Goal: Transaction & Acquisition: Purchase product/service

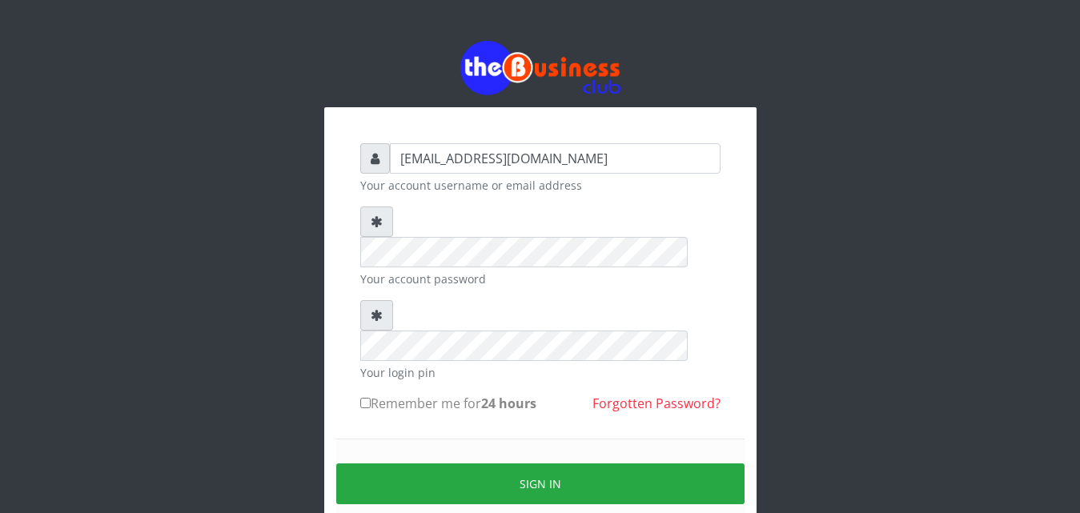
type input "[EMAIL_ADDRESS][DOMAIN_NAME]"
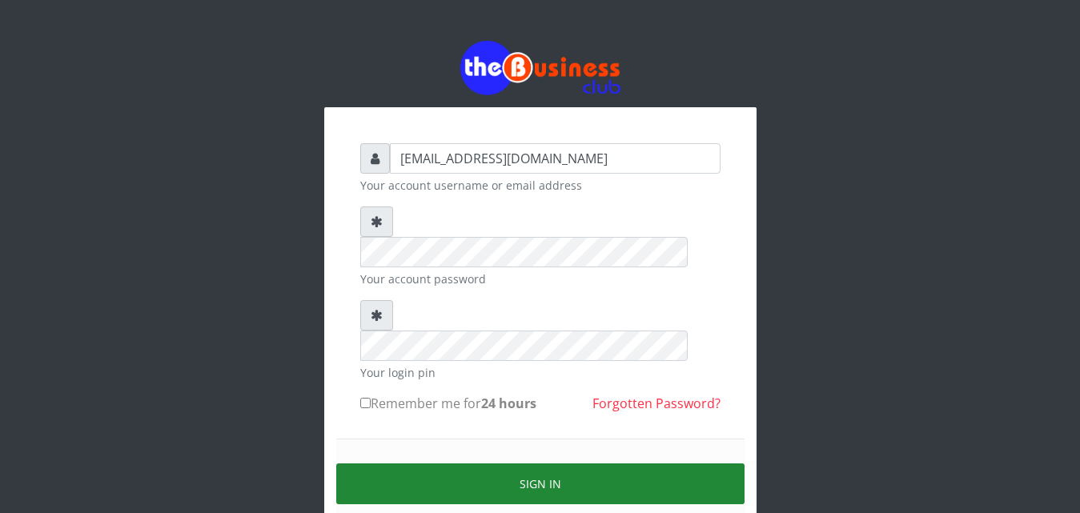
click at [551, 464] on button "Sign in" at bounding box center [540, 484] width 408 height 41
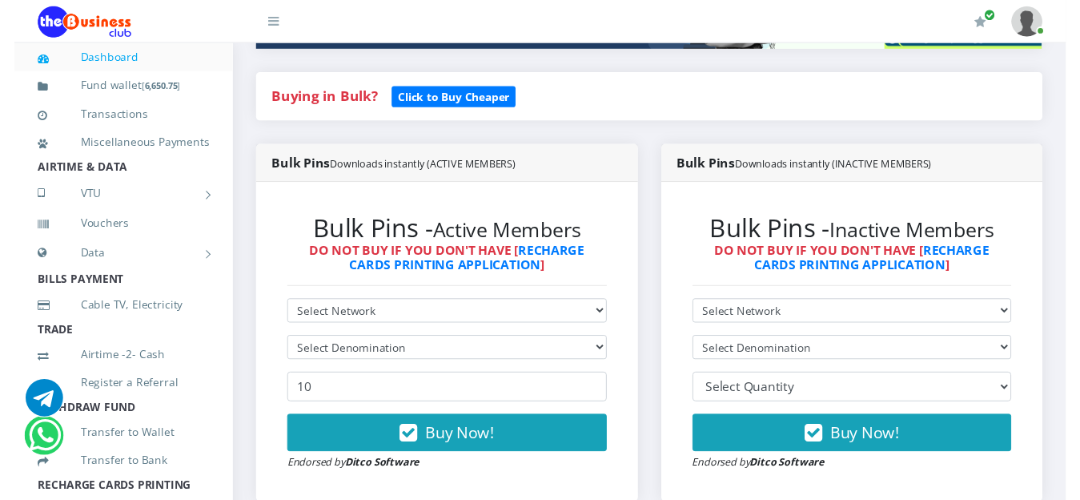
scroll to position [381, 0]
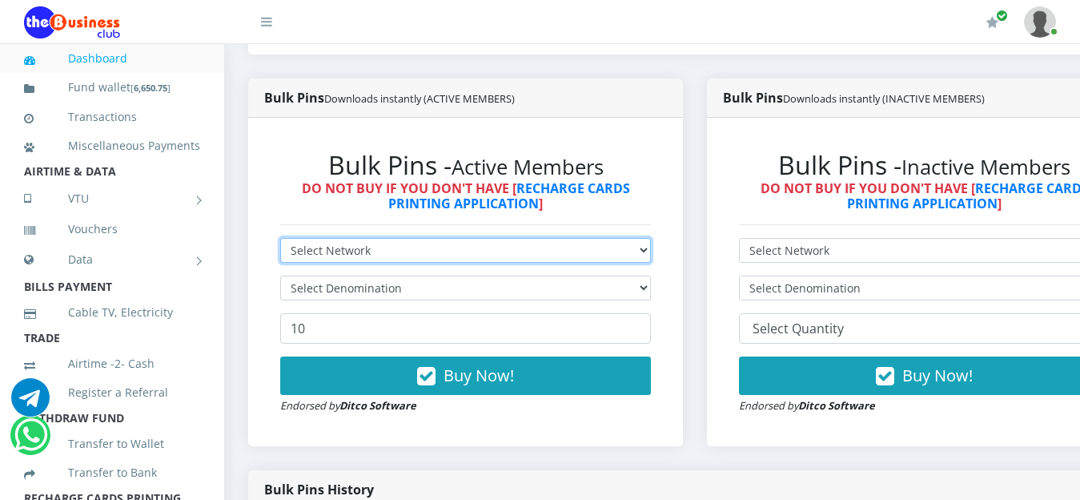
click at [646, 255] on select "Select Network MTN Globacom 9Mobile Airtel" at bounding box center [465, 250] width 371 height 25
select select "MTN"
click at [280, 240] on select "Select Network MTN Globacom 9Mobile Airtel" at bounding box center [465, 250] width 371 height 25
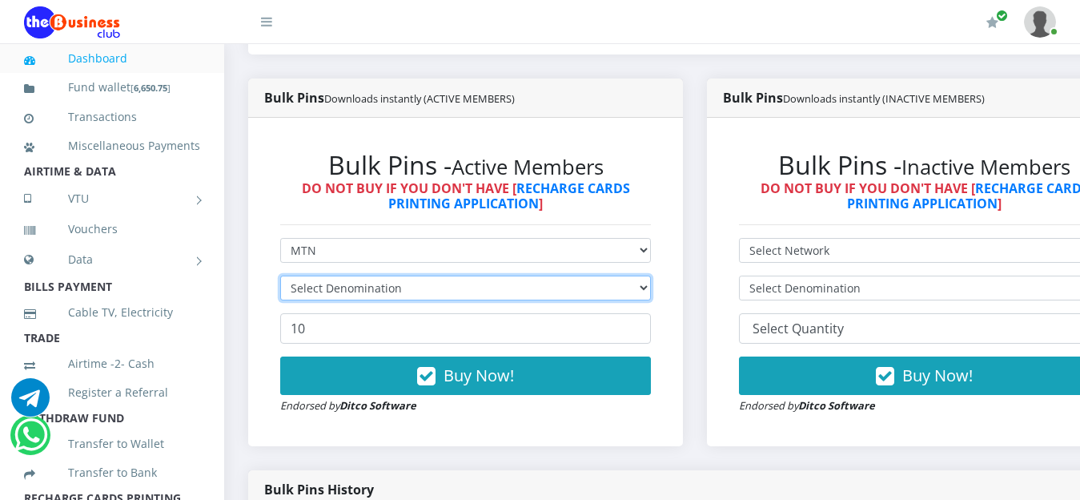
click at [648, 290] on select "Select Denomination" at bounding box center [465, 288] width 371 height 25
click at [651, 289] on select "Select Denomination MTN NGN100 - ₦96.99 MTN NGN200 - ₦193.98 MTN NGN400 - ₦387.…" at bounding box center [465, 288] width 371 height 25
click at [651, 290] on select "Select Denomination MTN NGN100 - ₦96.99 MTN NGN200 - ₦193.98 MTN NGN400 - ₦387.…" at bounding box center [465, 288] width 371 height 25
select select "193.98-200"
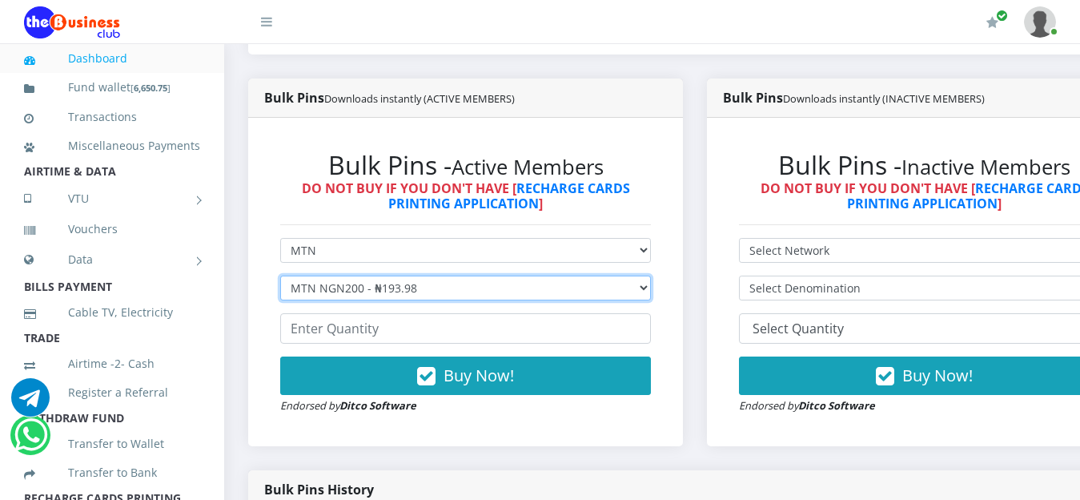
click at [280, 278] on select "Select Denomination MTN NGN100 - ₦96.99 MTN NGN200 - ₦193.98 MTN NGN400 - ₦387.…" at bounding box center [465, 288] width 371 height 25
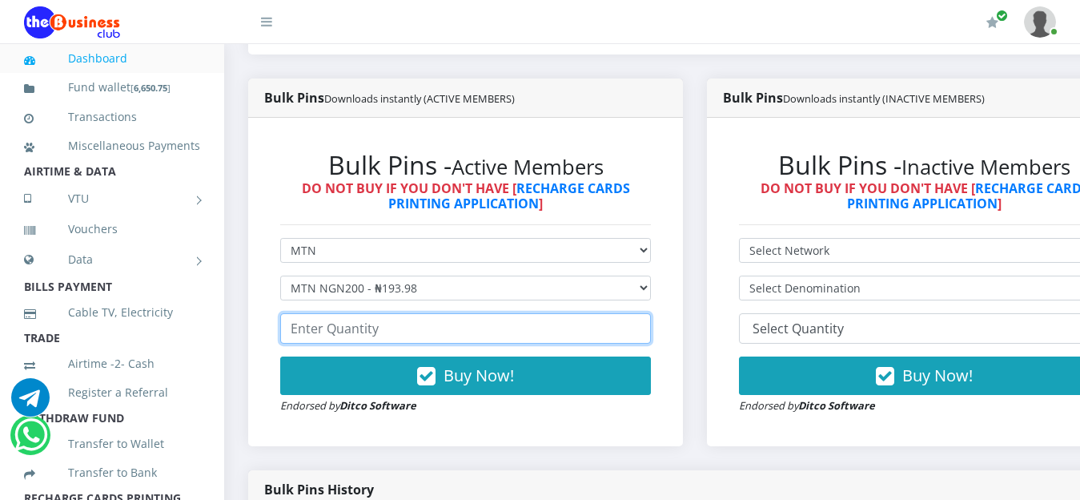
click at [391, 333] on input "number" at bounding box center [465, 328] width 371 height 30
type input "2"
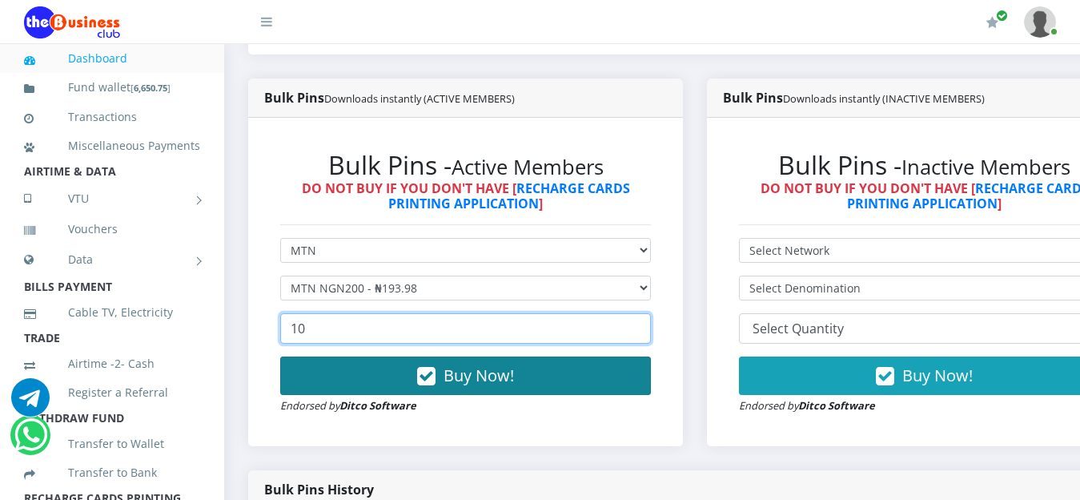
type input "10"
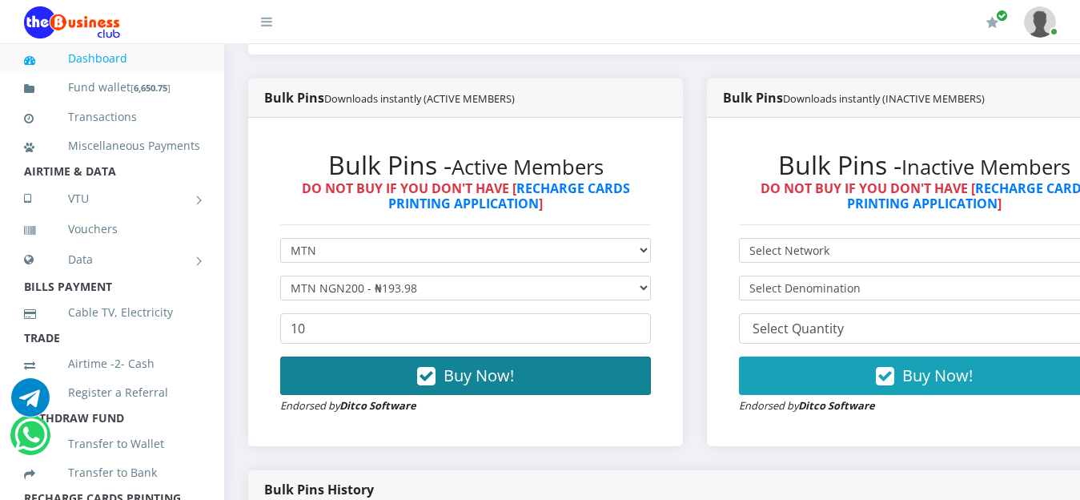
click at [482, 385] on span "Buy Now!" at bounding box center [479, 375] width 70 height 22
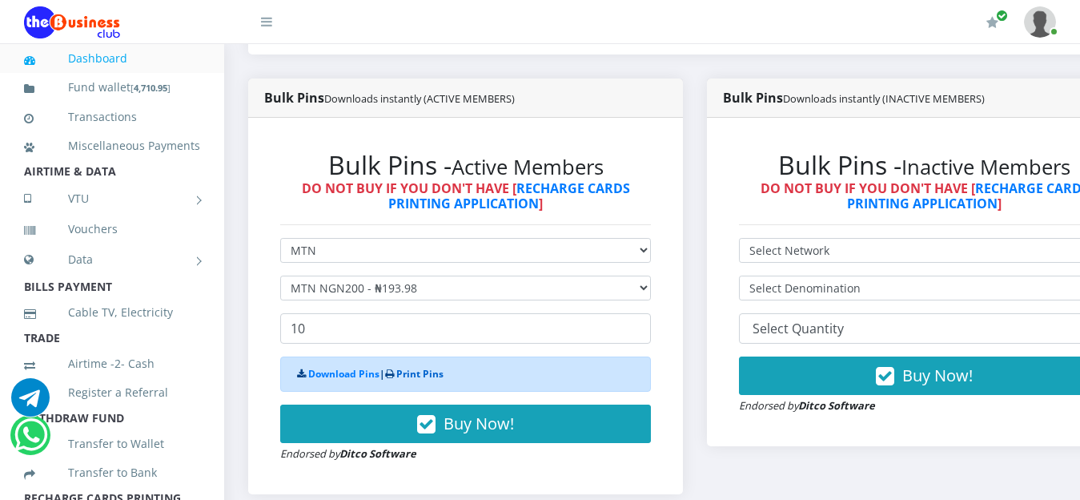
click at [436, 377] on link "Print Pins" at bounding box center [419, 374] width 47 height 14
